Goal: Information Seeking & Learning: Learn about a topic

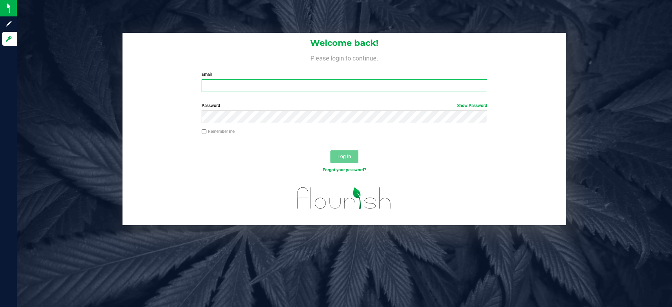
click at [383, 86] on input "Email" at bounding box center [343, 85] width 285 height 13
type input "[EMAIL_ADDRESS][DOMAIN_NAME]"
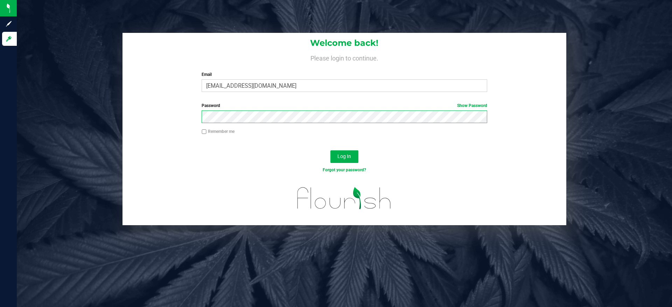
click at [330, 150] on button "Log In" at bounding box center [344, 156] width 28 height 13
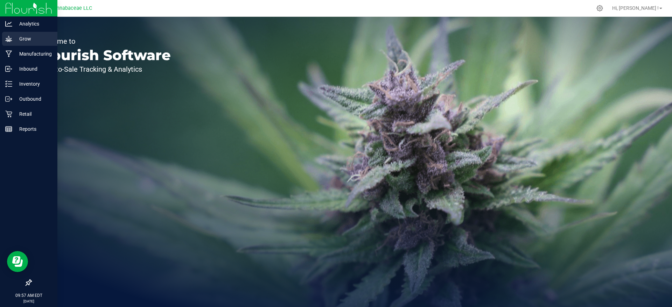
click at [38, 42] on p "Grow" at bounding box center [33, 39] width 42 height 8
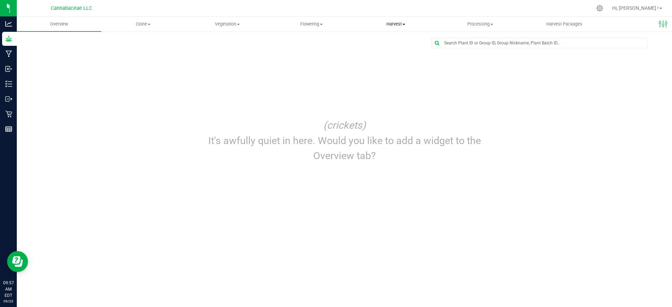
click at [399, 26] on span "Harvest" at bounding box center [396, 24] width 84 height 6
click at [387, 41] on span "Harvests" at bounding box center [373, 42] width 39 height 6
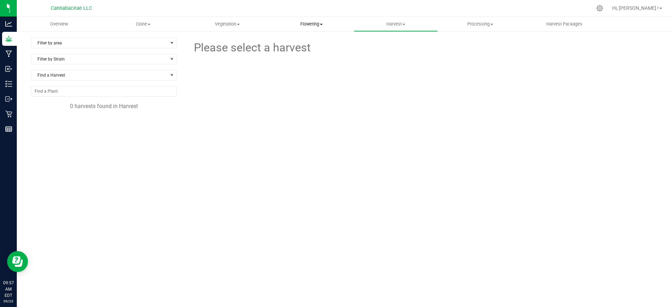
click at [319, 25] on span "Flowering" at bounding box center [312, 24] width 84 height 6
click at [314, 53] on span "Flowering groups" at bounding box center [298, 51] width 58 height 6
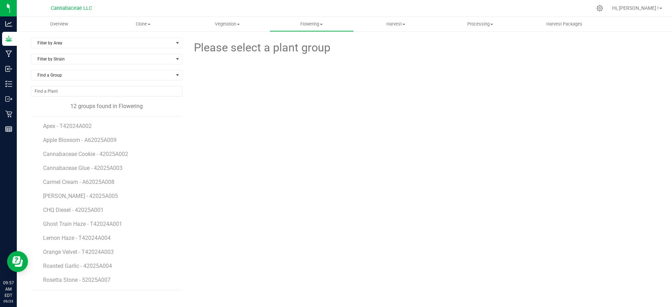
click at [94, 136] on li "Apple Blossom - A62025A009" at bounding box center [110, 137] width 134 height 14
click at [94, 140] on span "Apple Blossom - A62025A009" at bounding box center [81, 140] width 76 height 7
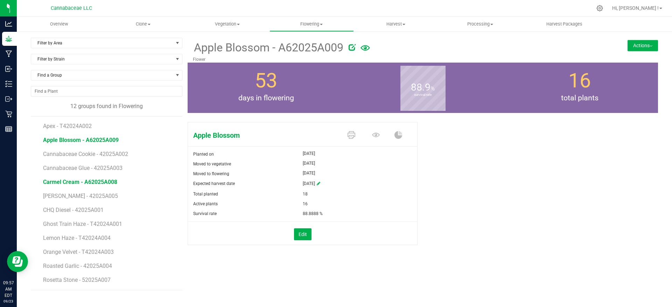
drag, startPoint x: 87, startPoint y: 173, endPoint x: 87, endPoint y: 180, distance: 7.0
click at [87, 173] on li "Carmel Cream - A62025A008" at bounding box center [110, 179] width 134 height 14
click at [87, 181] on span "Carmel Cream - A62025A008" at bounding box center [80, 182] width 74 height 7
click at [107, 264] on span "Roasted Garlic - 42025A004" at bounding box center [78, 266] width 71 height 7
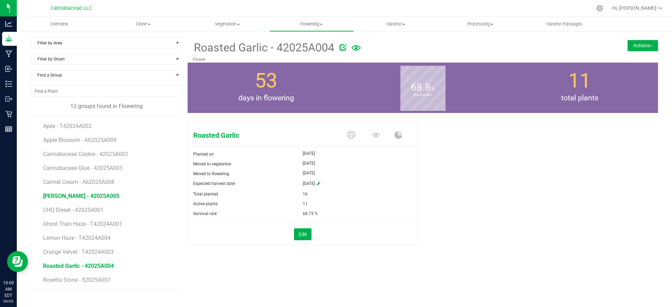
click at [99, 194] on span "[PERSON_NAME] - 42025A005" at bounding box center [81, 196] width 76 height 7
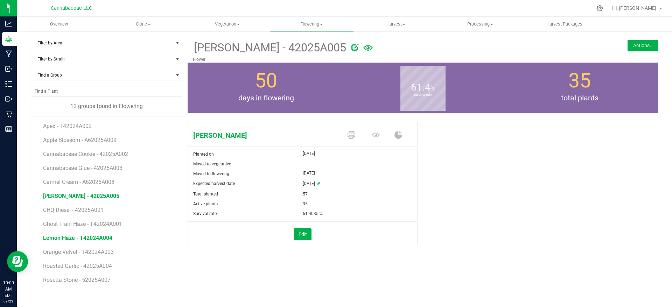
click at [104, 237] on span "Lemon Haze - T42024A004" at bounding box center [77, 238] width 69 height 7
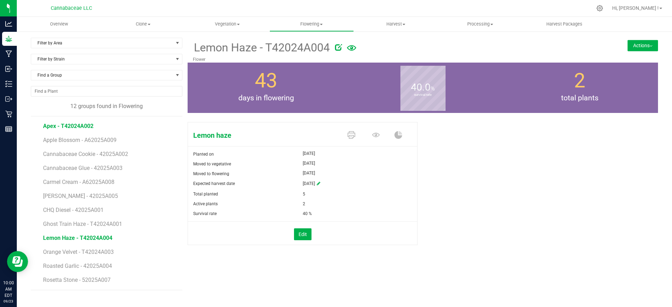
click at [88, 125] on span "Apex - T42024A002" at bounding box center [68, 126] width 50 height 7
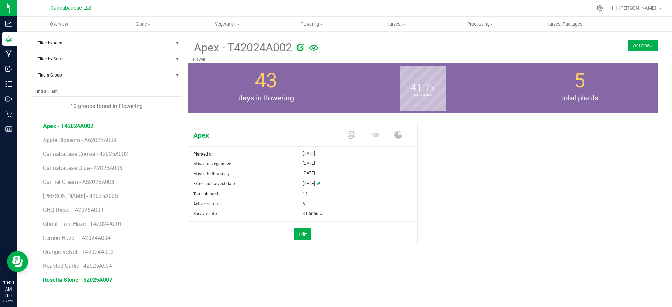
click at [105, 278] on span "Rosetta Stone - 52025A007" at bounding box center [77, 280] width 69 height 7
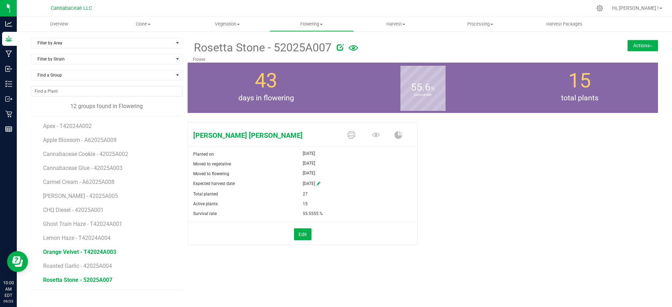
click at [98, 249] on span "Orange Velvet - T42024A003" at bounding box center [79, 252] width 73 height 7
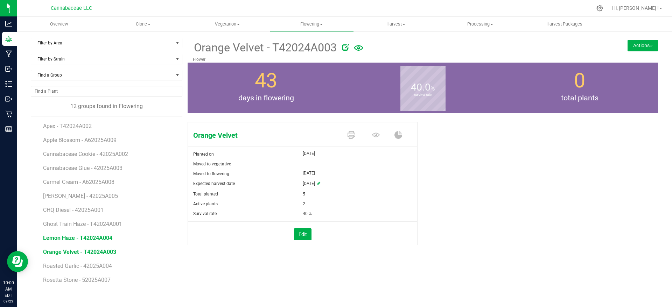
click at [99, 238] on span "Lemon Haze - T42024A004" at bounding box center [77, 238] width 69 height 7
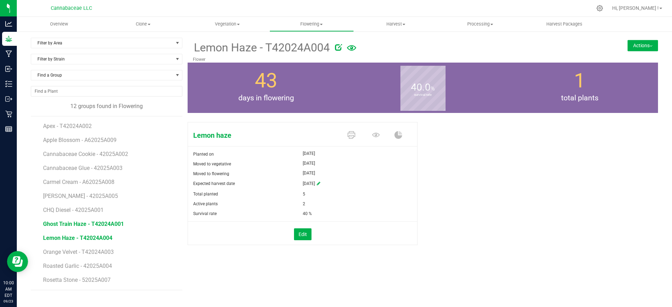
click at [100, 222] on span "Ghost Train Haze - T42024A001" at bounding box center [83, 224] width 81 height 7
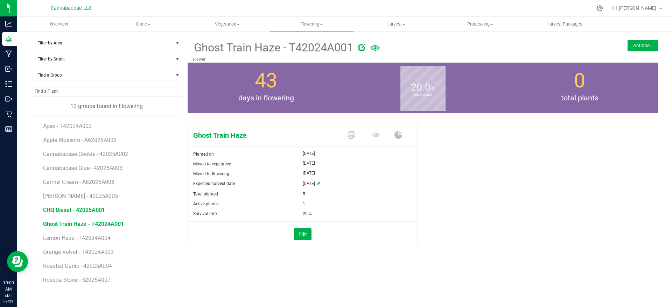
click at [101, 208] on span "CHQ Diesel - 42025A001" at bounding box center [74, 210] width 62 height 7
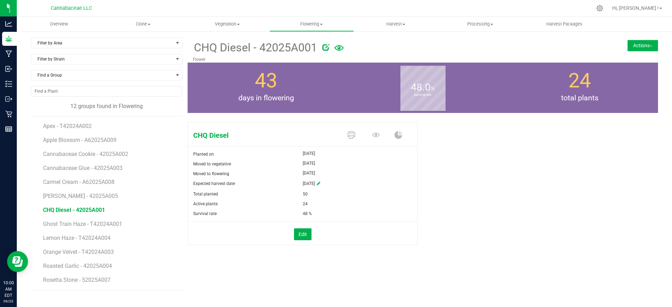
click at [106, 157] on li "Cannabaceae Cookie - 42025A002" at bounding box center [110, 151] width 134 height 14
click at [106, 154] on span "Cannabaceae Cookie - 42025A002" at bounding box center [86, 154] width 87 height 7
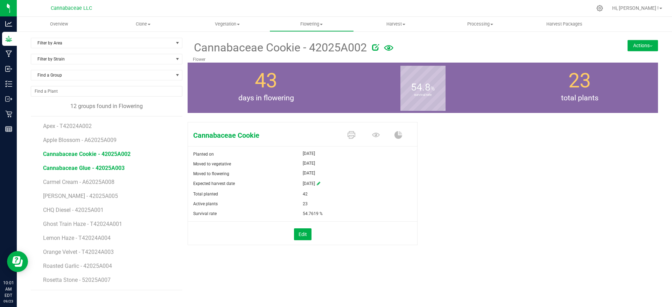
click at [98, 167] on span "Cannabaceae Glue - 42025A003" at bounding box center [84, 168] width 82 height 7
